Goal: Complete application form

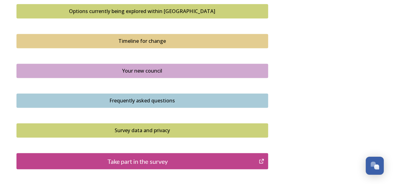
scroll to position [482, 0]
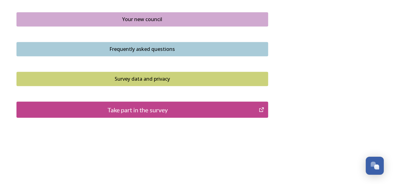
click at [155, 108] on div "Take part in the survey" at bounding box center [138, 109] width 236 height 9
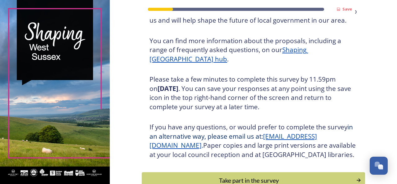
scroll to position [114, 0]
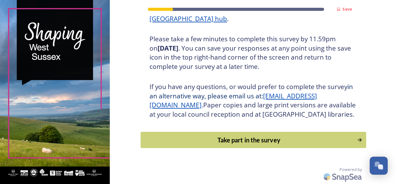
click at [249, 140] on div "Take part in the survey" at bounding box center [249, 139] width 210 height 9
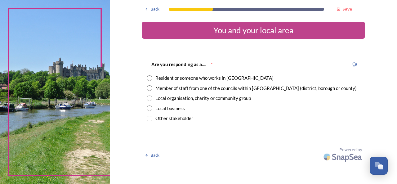
click at [152, 78] on input "radio" at bounding box center [150, 78] width 6 height 6
radio input "true"
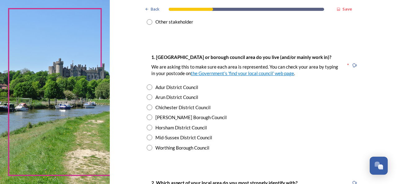
scroll to position [97, 0]
click at [148, 106] on input "radio" at bounding box center [150, 107] width 6 height 6
radio input "true"
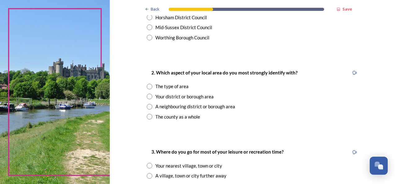
scroll to position [213, 0]
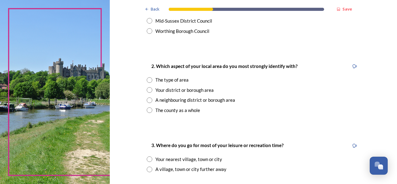
click at [147, 110] on input "radio" at bounding box center [150, 110] width 6 height 6
radio input "true"
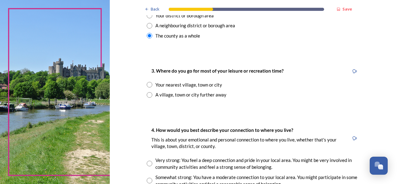
scroll to position [291, 0]
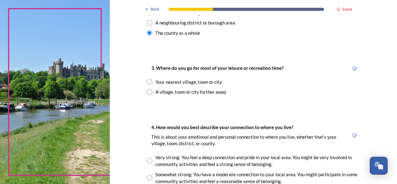
click at [173, 92] on div "A village, town or city further away" at bounding box center [191, 91] width 71 height 7
radio input "true"
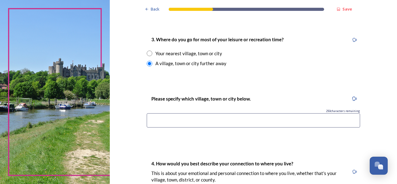
scroll to position [320, 0]
click at [196, 121] on input at bounding box center [254, 120] width 214 height 14
type input "s"
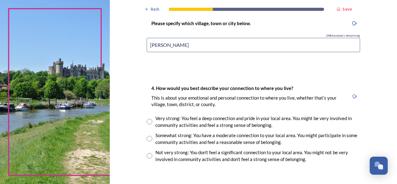
scroll to position [397, 0]
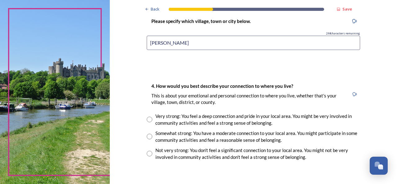
type input "[PERSON_NAME]"
click at [147, 153] on input "radio" at bounding box center [150, 154] width 6 height 6
radio input "true"
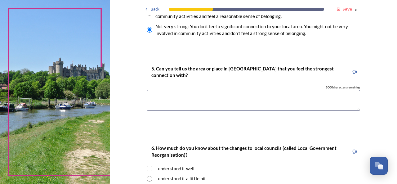
scroll to position [522, 0]
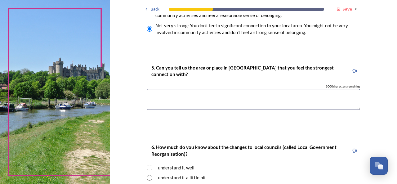
click at [196, 99] on textarea at bounding box center [254, 99] width 214 height 21
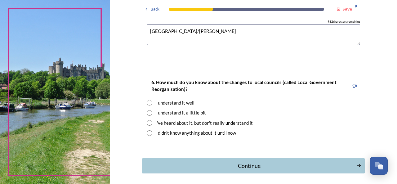
scroll to position [591, 0]
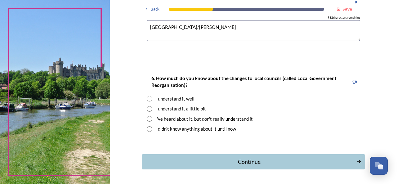
type textarea "[GEOGRAPHIC_DATA]/[PERSON_NAME]"
click at [166, 118] on div "I've heard about it, but don't really understand it" at bounding box center [204, 118] width 97 height 7
radio input "true"
click at [242, 161] on div "Continue" at bounding box center [249, 162] width 210 height 8
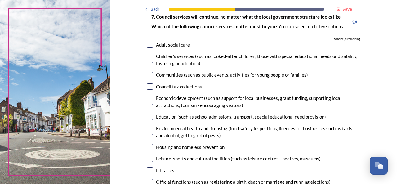
scroll to position [48, 0]
click at [147, 86] on input "checkbox" at bounding box center [150, 86] width 6 height 6
checkbox input "true"
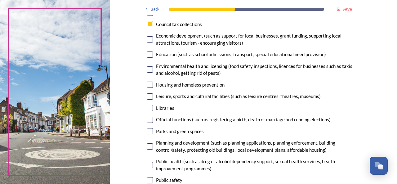
scroll to position [112, 0]
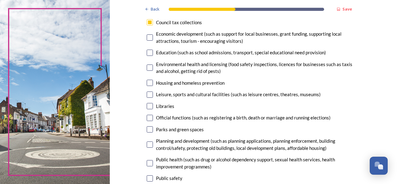
click at [148, 129] on input "checkbox" at bounding box center [150, 129] width 6 height 6
checkbox input "true"
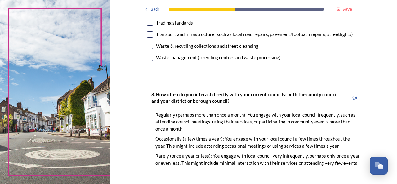
scroll to position [285, 0]
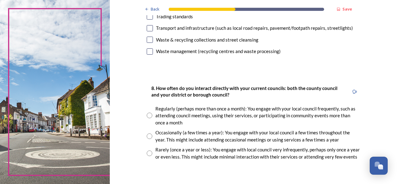
click at [148, 152] on input "radio" at bounding box center [150, 154] width 6 height 6
radio input "true"
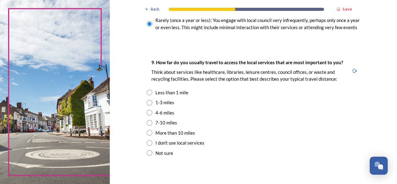
scroll to position [415, 0]
click at [148, 92] on input "radio" at bounding box center [150, 92] width 6 height 6
radio input "true"
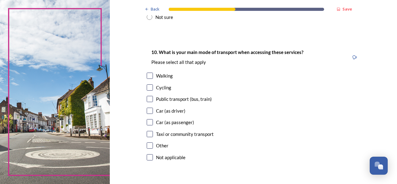
scroll to position [553, 0]
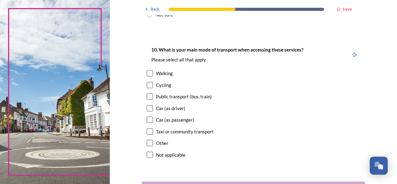
click at [147, 73] on input "checkbox" at bounding box center [150, 73] width 6 height 6
checkbox input "true"
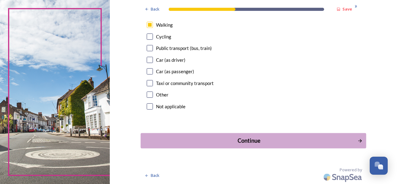
click at [243, 139] on div "Continue" at bounding box center [249, 141] width 210 height 8
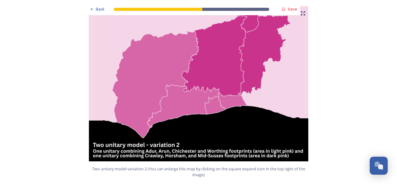
scroll to position [799, 0]
